Goal: Information Seeking & Learning: Learn about a topic

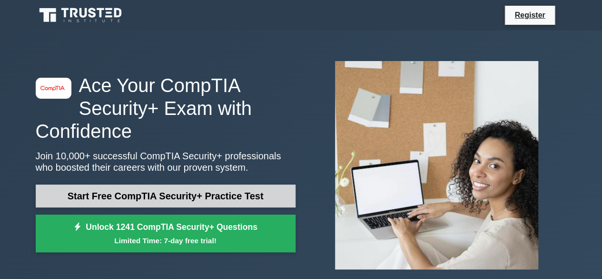
click at [181, 188] on link "Start Free CompTIA Security+ Practice Test" at bounding box center [166, 195] width 260 height 23
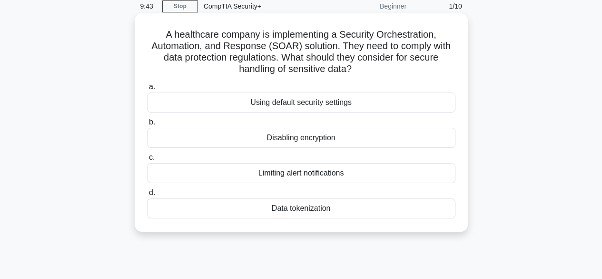
scroll to position [40, 0]
click at [297, 199] on div "Data tokenization" at bounding box center [301, 208] width 309 height 20
click at [147, 195] on input "d. Data tokenization" at bounding box center [147, 192] width 0 height 6
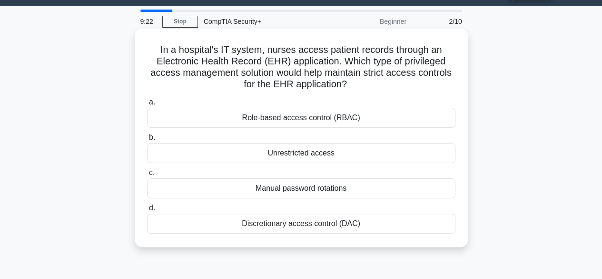
scroll to position [26, 0]
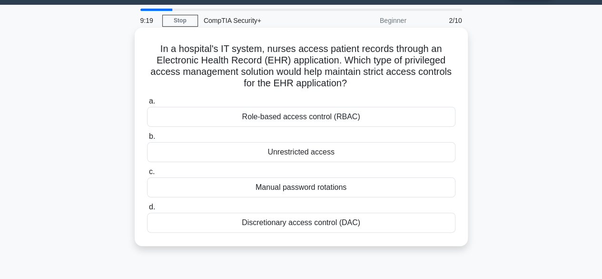
click at [318, 119] on div "Role-based access control (RBAC)" at bounding box center [301, 117] width 309 height 20
click at [147, 104] on input "a. Role-based access control (RBAC)" at bounding box center [147, 101] width 0 height 6
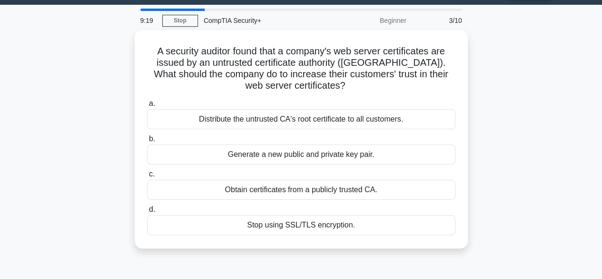
scroll to position [0, 0]
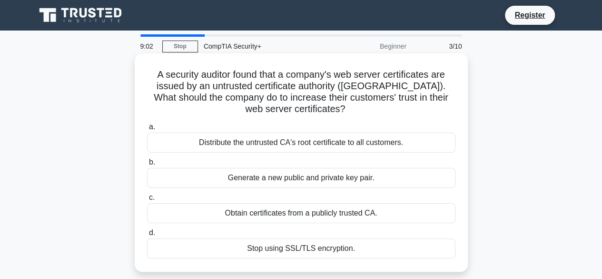
click at [317, 214] on div "Obtain certificates from a publicly trusted CA." at bounding box center [301, 213] width 309 height 20
click at [147, 200] on input "c. Obtain certificates from a publicly trusted CA." at bounding box center [147, 197] width 0 height 6
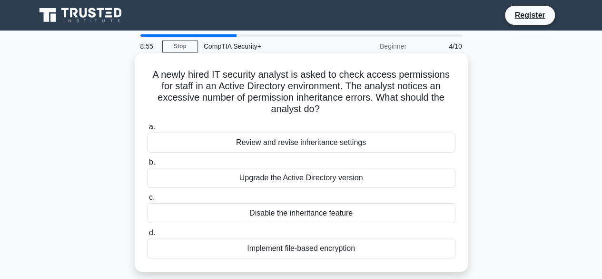
scroll to position [19, 0]
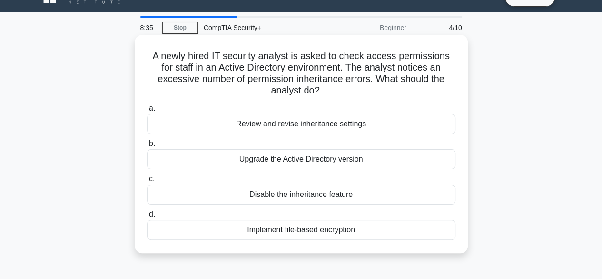
click at [362, 128] on div "Review and revise inheritance settings" at bounding box center [301, 124] width 309 height 20
click at [147, 111] on input "a. Review and revise inheritance settings" at bounding box center [147, 108] width 0 height 6
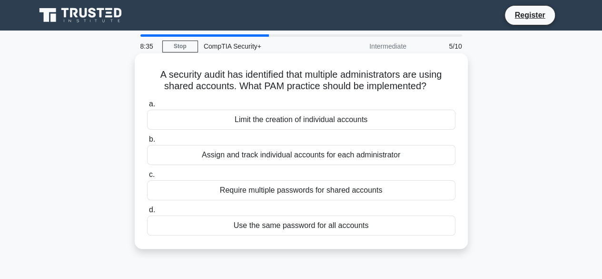
scroll to position [0, 0]
click at [353, 194] on div "Require multiple passwords for shared accounts" at bounding box center [301, 190] width 309 height 20
click at [147, 178] on input "c. Require multiple passwords for shared accounts" at bounding box center [147, 174] width 0 height 6
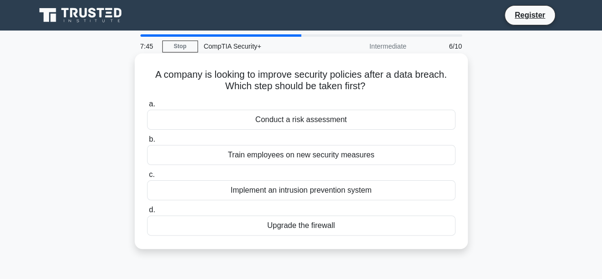
click at [359, 121] on div "Conduct a risk assessment" at bounding box center [301, 120] width 309 height 20
click at [147, 107] on input "a. Conduct a risk assessment" at bounding box center [147, 104] width 0 height 6
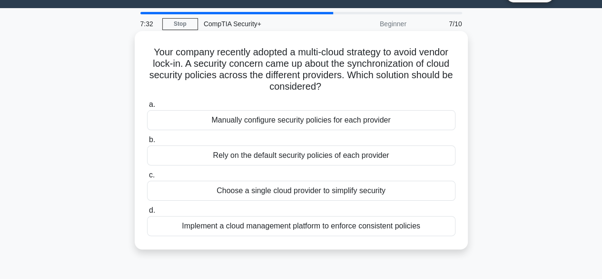
scroll to position [25, 0]
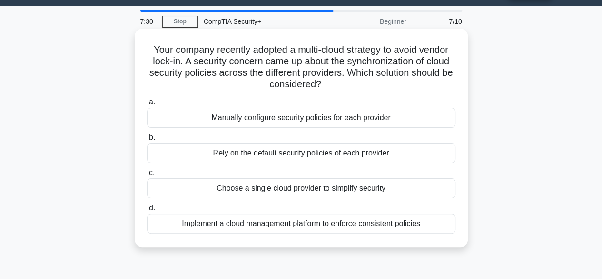
click at [351, 224] on div "Implement a cloud management platform to enforce consistent policies" at bounding box center [301, 223] width 309 height 20
click at [147, 211] on input "d. Implement a cloud management platform to enforce consistent policies" at bounding box center [147, 208] width 0 height 6
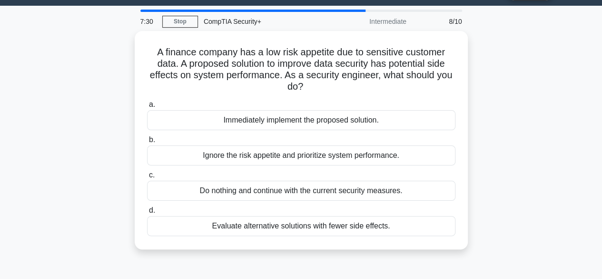
scroll to position [0, 0]
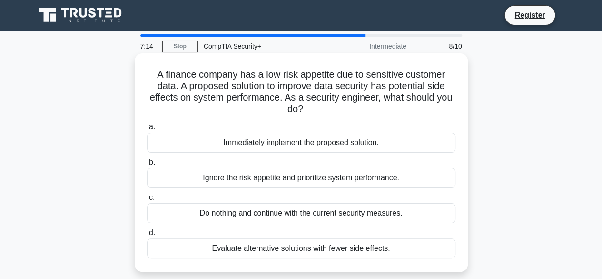
click at [404, 256] on div "Evaluate alternative solutions with fewer side effects." at bounding box center [301, 248] width 309 height 20
click at [147, 236] on input "d. Evaluate alternative solutions with fewer side effects." at bounding box center [147, 233] width 0 height 6
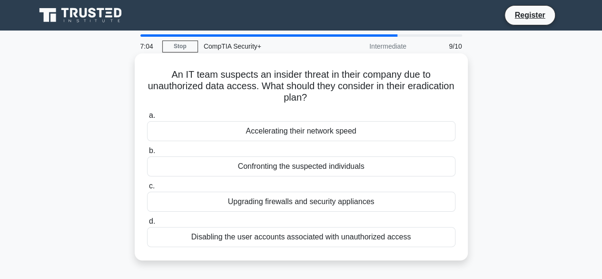
click at [367, 234] on div "Disabling the user accounts associated with unauthorized access" at bounding box center [301, 237] width 309 height 20
click at [147, 224] on input "d. Disabling the user accounts associated with unauthorized access" at bounding box center [147, 221] width 0 height 6
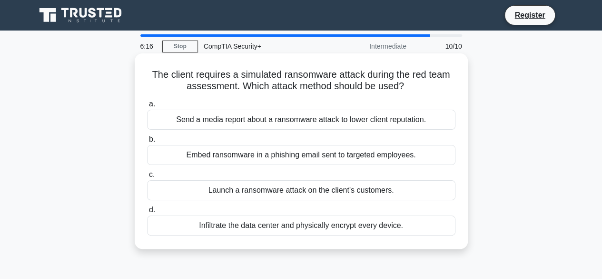
click at [426, 154] on div "Embed ransomware in a phishing email sent to targeted employees." at bounding box center [301, 155] width 309 height 20
click at [147, 142] on input "b. Embed ransomware in a phishing email sent to targeted employees." at bounding box center [147, 139] width 0 height 6
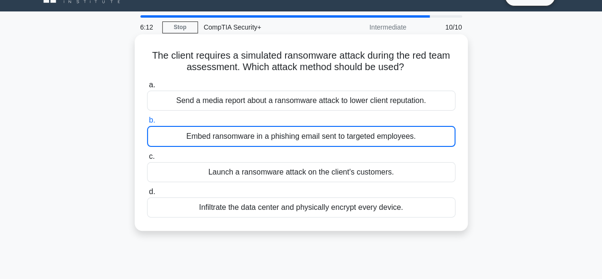
scroll to position [13, 0]
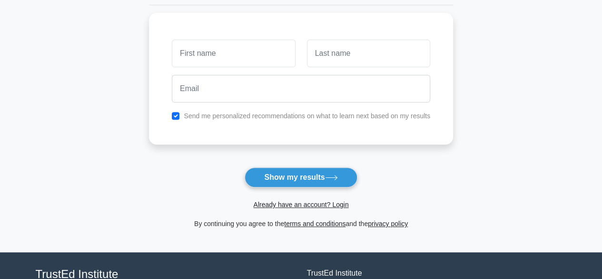
scroll to position [130, 0]
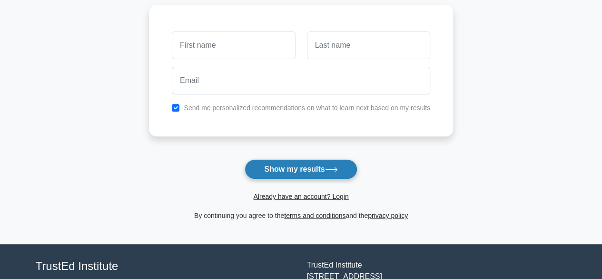
click at [318, 176] on button "Show my results" at bounding box center [301, 169] width 112 height 20
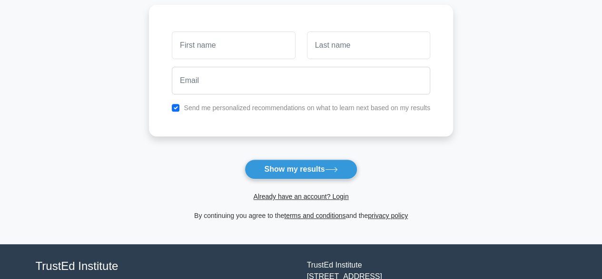
click at [442, 137] on form "Wait, there is more! Continue to see your result The test is finished and the" at bounding box center [301, 72] width 304 height 297
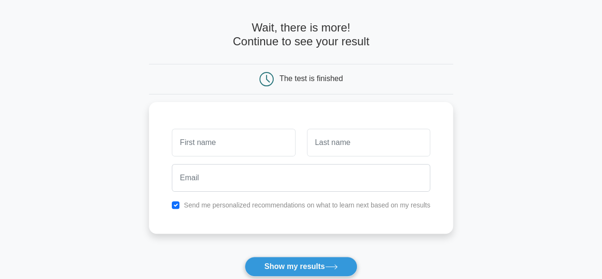
scroll to position [0, 0]
